Goal: Communication & Community: Connect with others

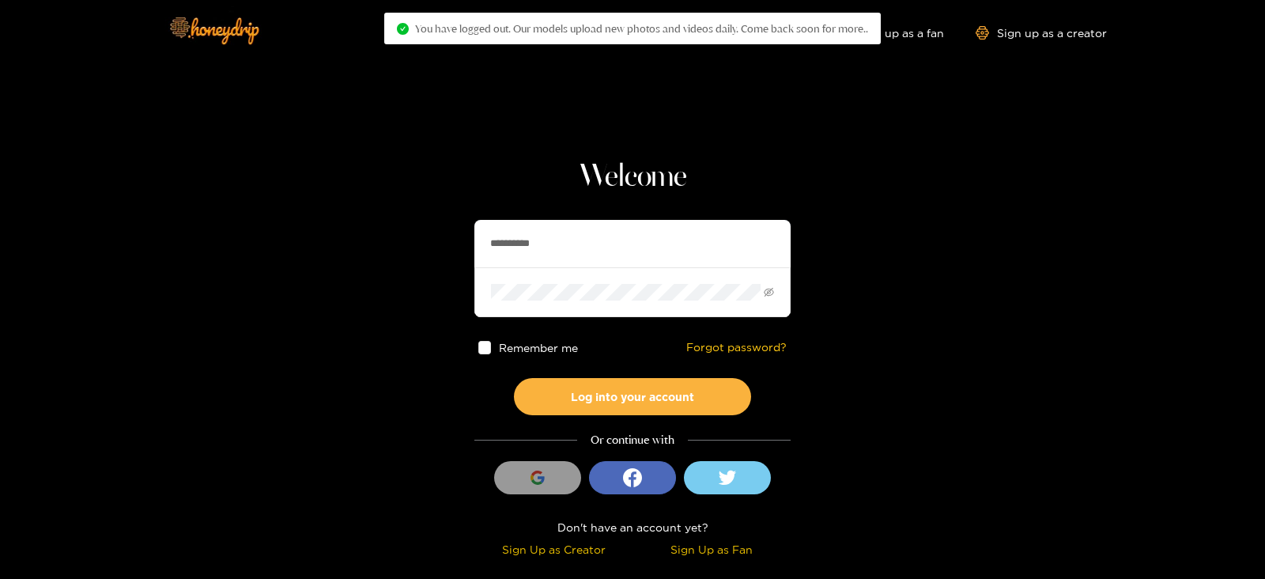
drag, startPoint x: 648, startPoint y: 235, endPoint x: 455, endPoint y: 236, distance: 192.9
click at [455, 236] on section "**********" at bounding box center [632, 281] width 1265 height 562
type input "**********"
click at [514, 378] on button "Log into your account" at bounding box center [632, 396] width 237 height 37
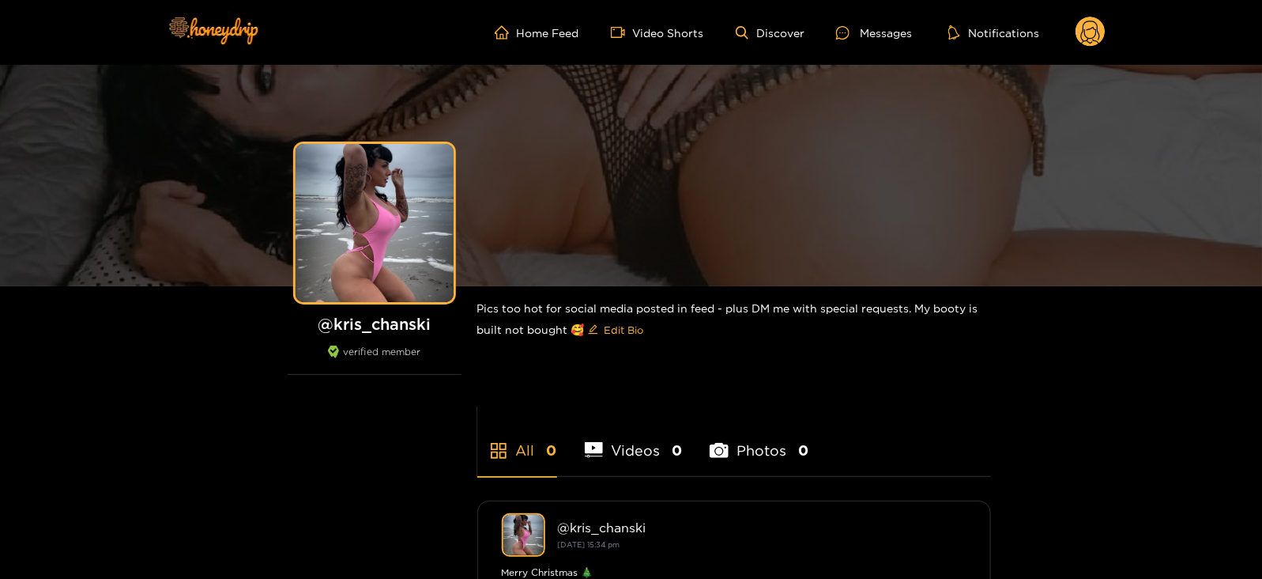
click at [1100, 37] on circle at bounding box center [1091, 32] width 30 height 30
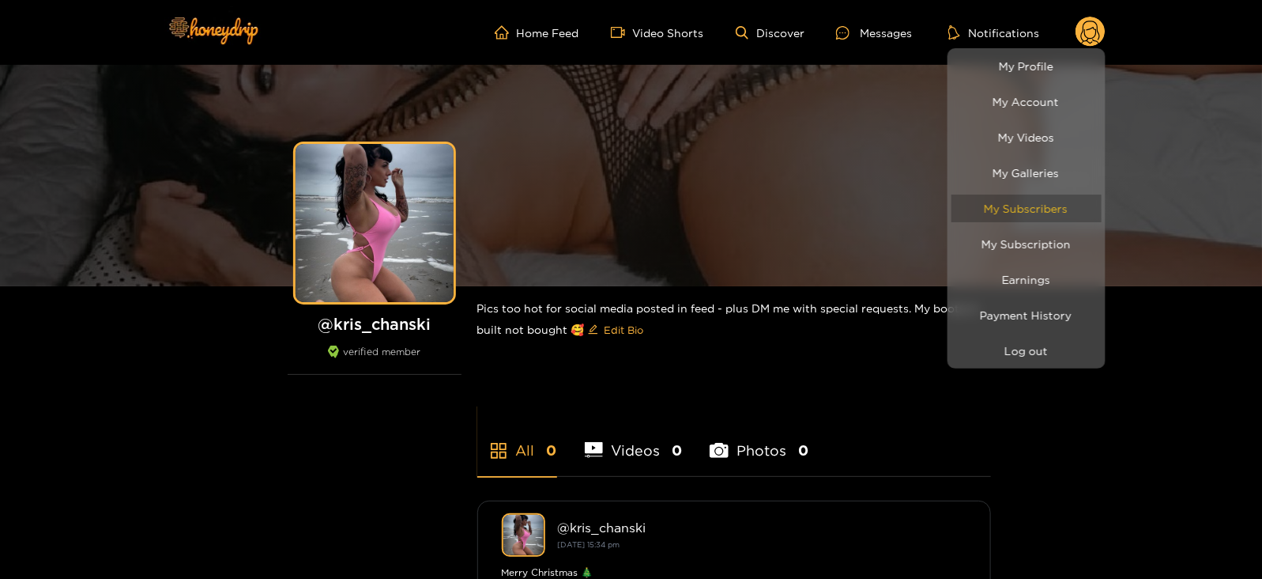
click at [1008, 208] on link "My Subscribers" at bounding box center [1027, 208] width 150 height 28
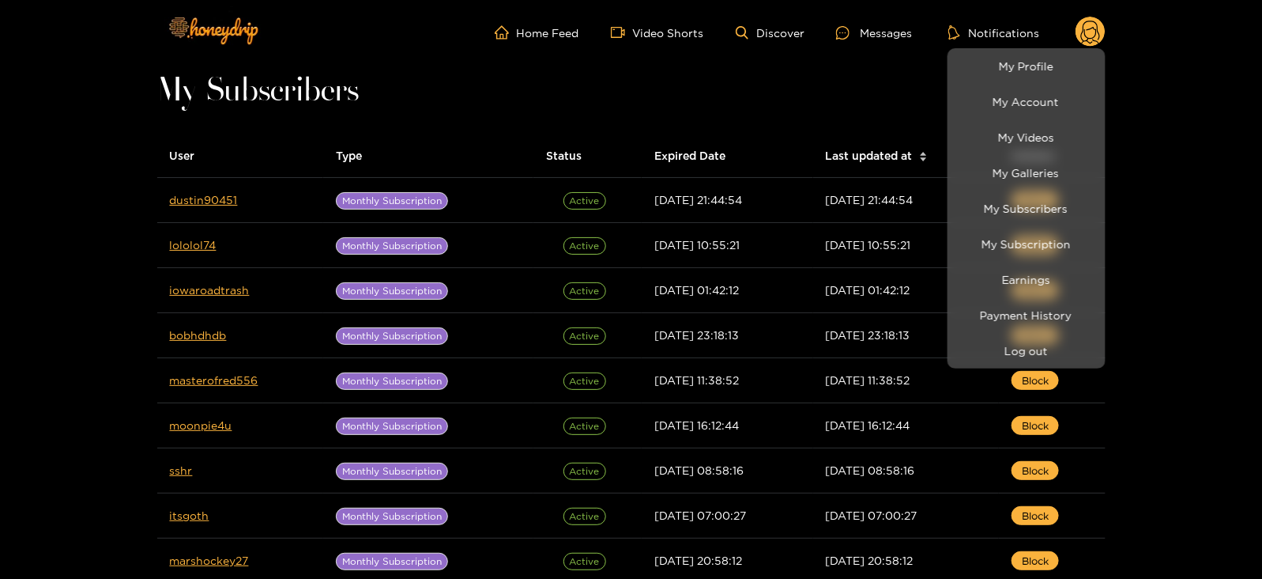
click at [198, 201] on div at bounding box center [631, 289] width 1262 height 579
click at [198, 201] on link "dustin90451" at bounding box center [204, 200] width 68 height 12
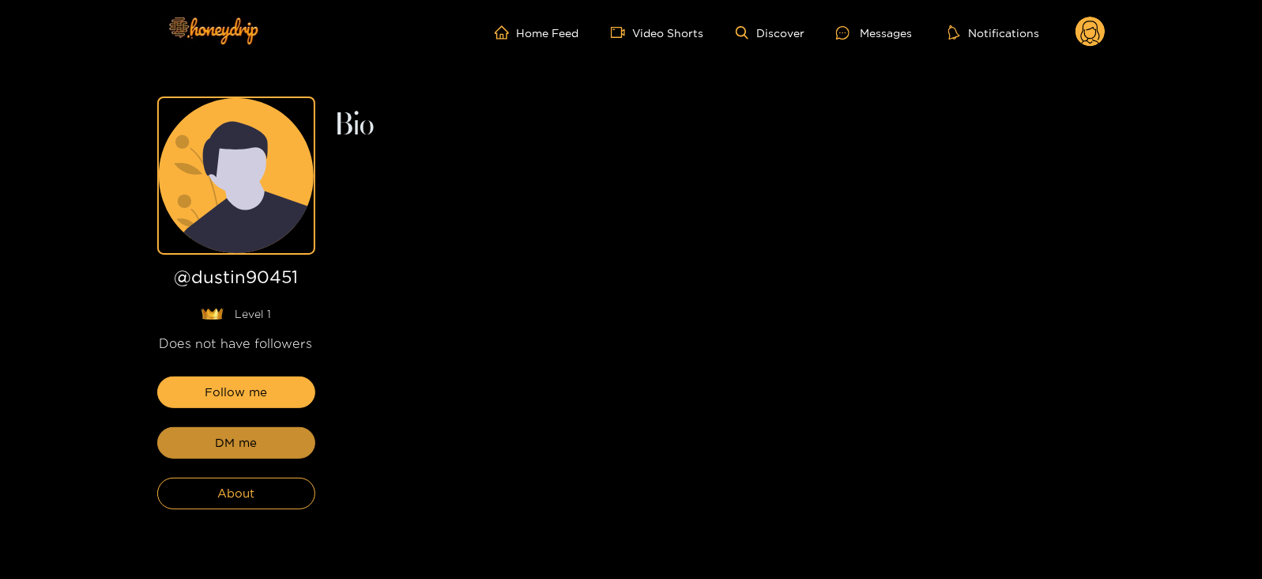
click at [219, 439] on span "DM me" at bounding box center [236, 442] width 42 height 19
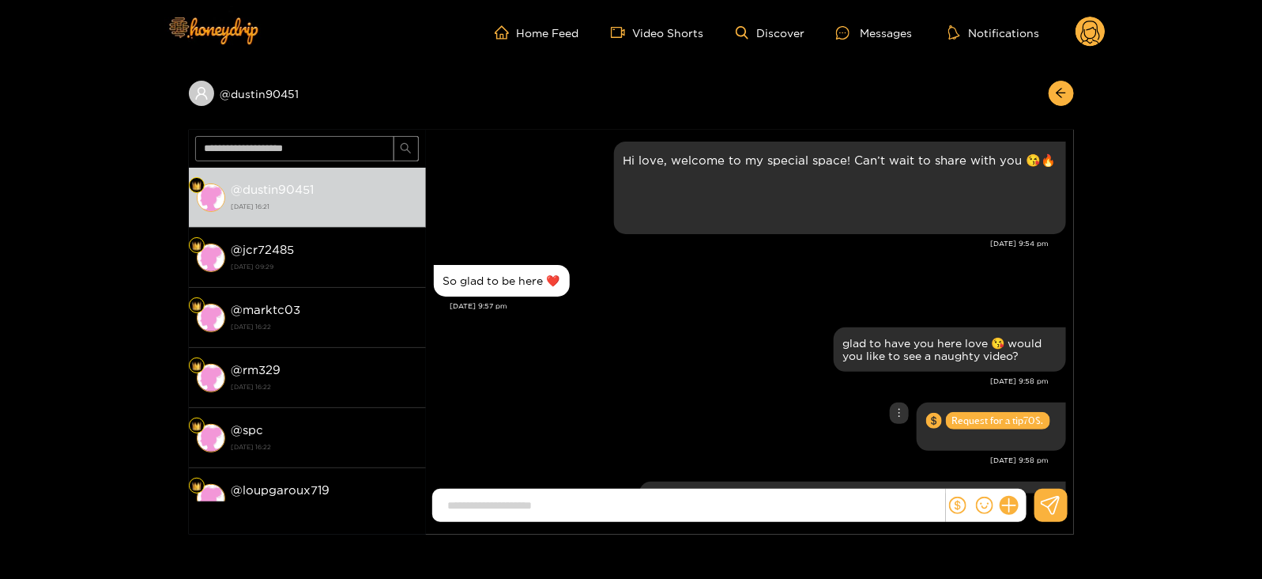
scroll to position [87, 0]
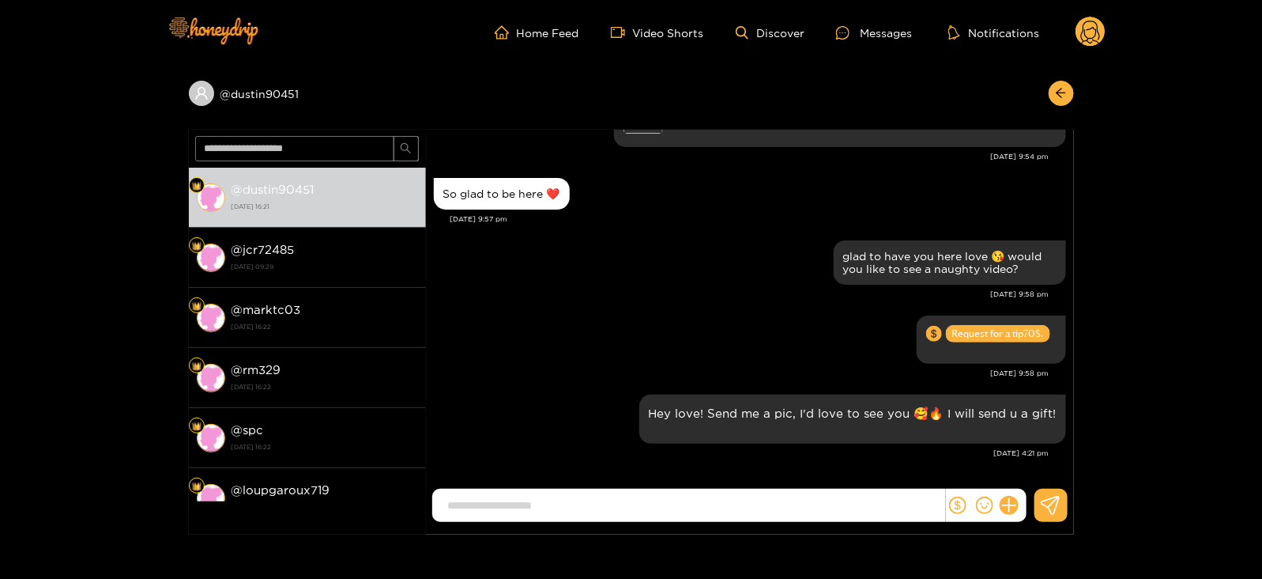
click at [1093, 33] on circle at bounding box center [1091, 32] width 30 height 30
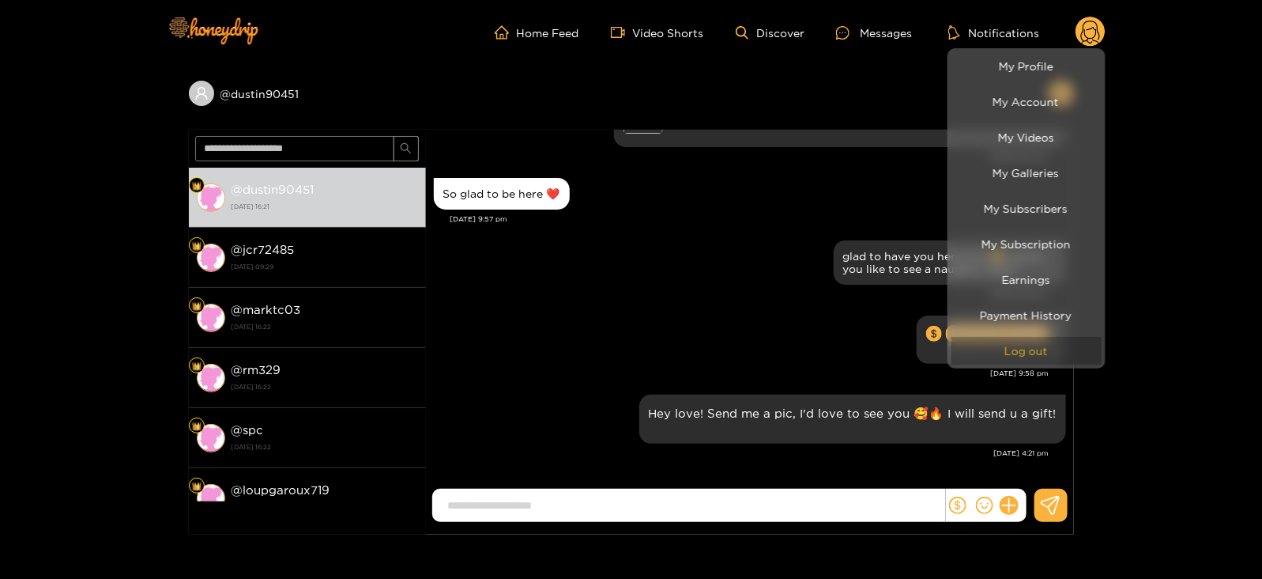
click at [987, 353] on button "Log out" at bounding box center [1027, 351] width 150 height 28
